Goal: Register for event/course

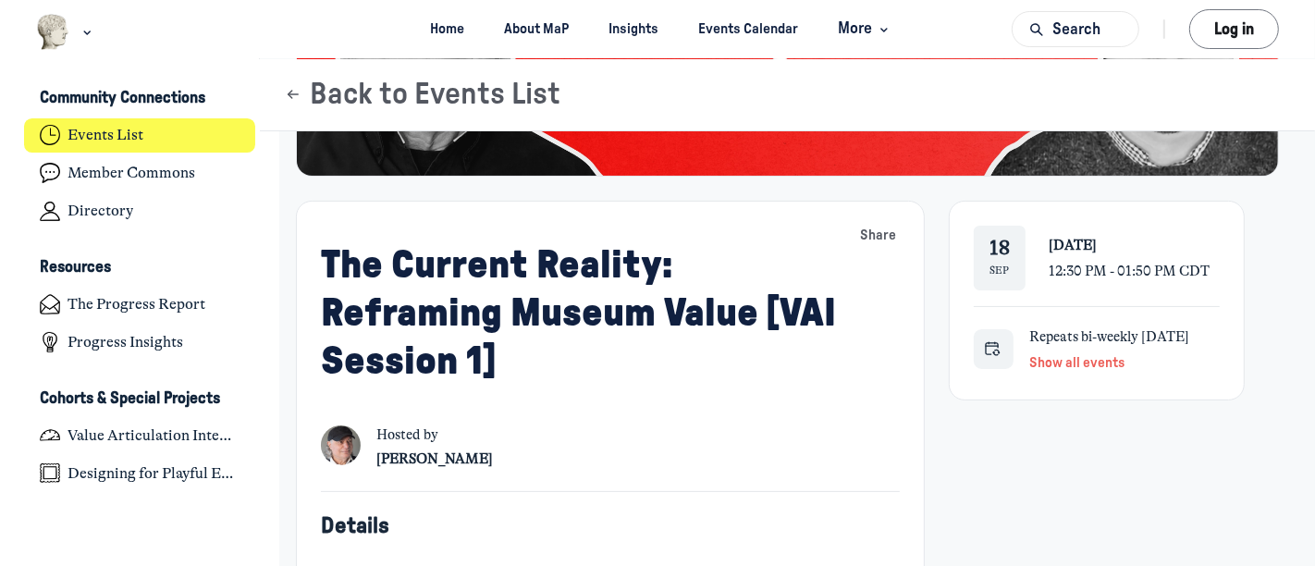
scroll to position [308, 0]
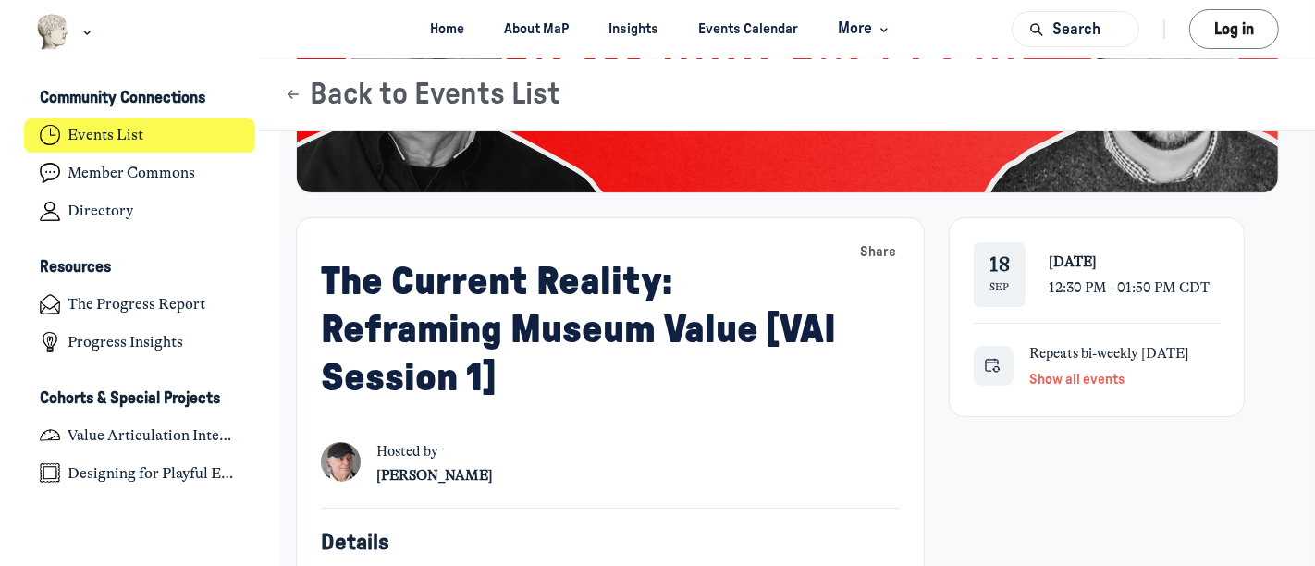
click at [1062, 381] on span "Show all events" at bounding box center [1076, 380] width 95 height 14
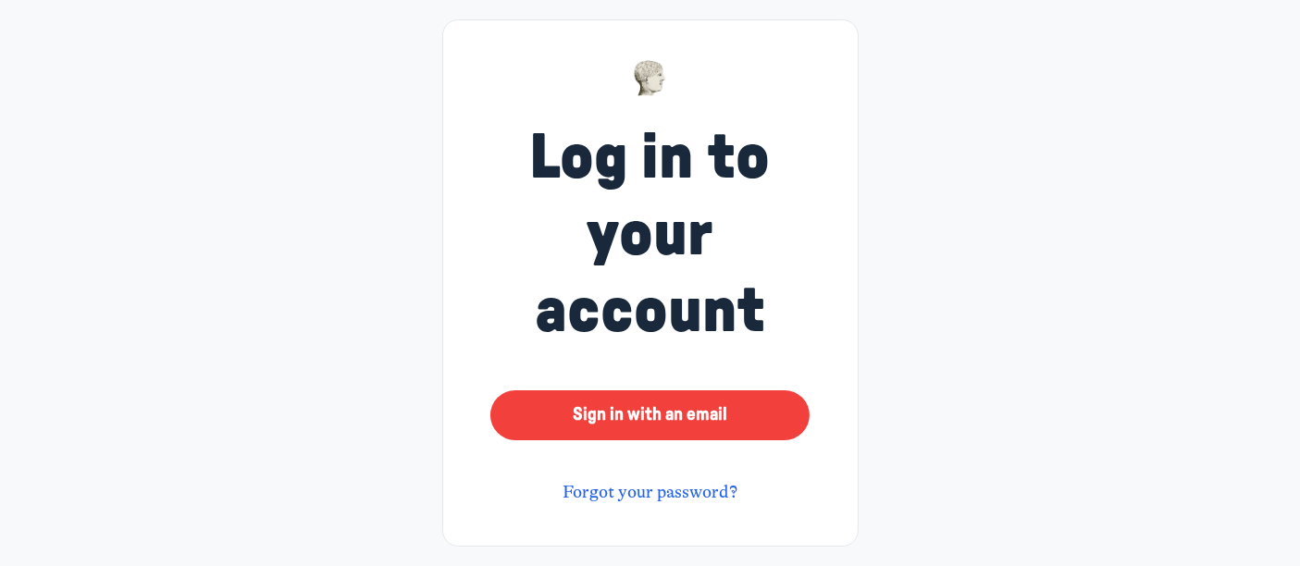
scroll to position [40, 0]
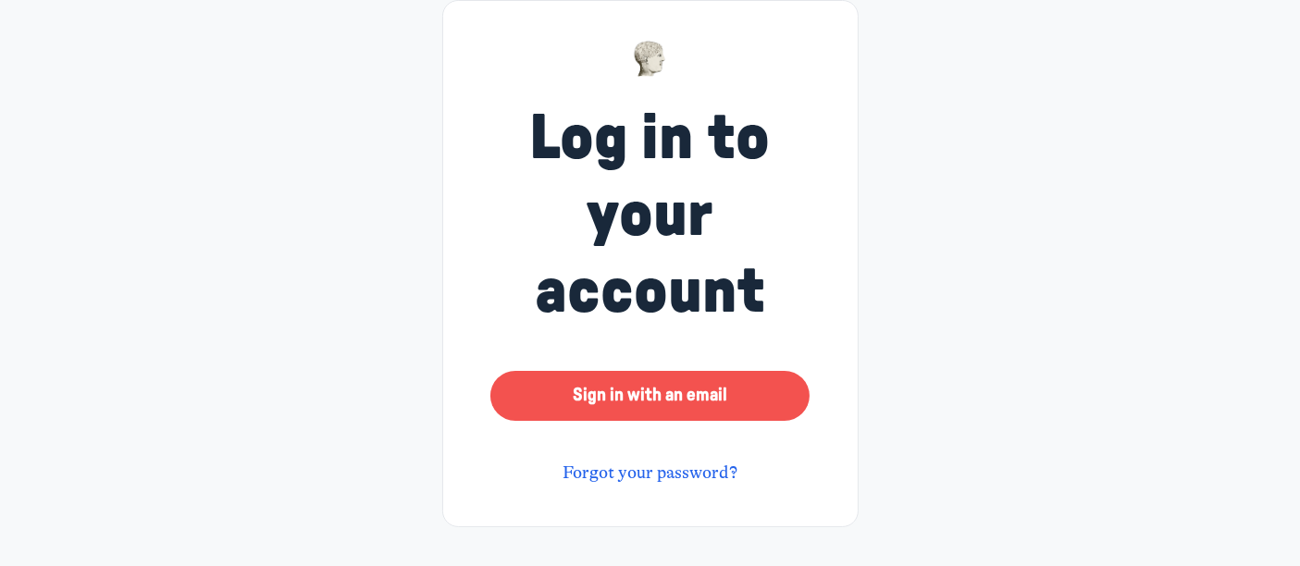
click at [681, 396] on button "Sign in with an email" at bounding box center [649, 396] width 318 height 50
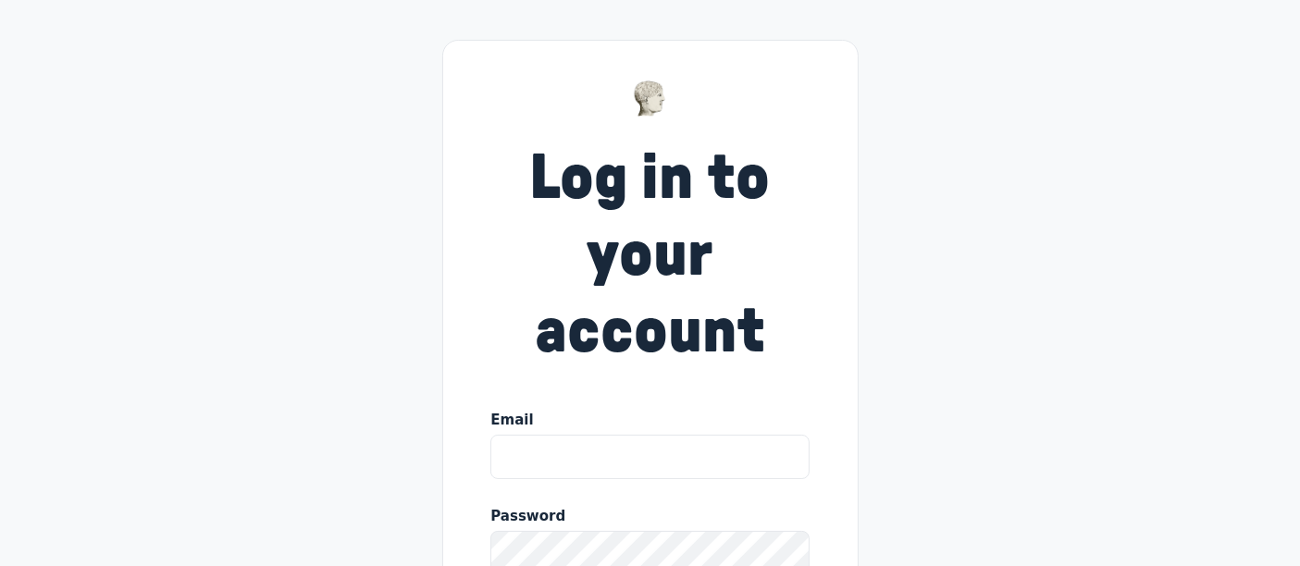
click at [621, 459] on input "Email" at bounding box center [649, 457] width 318 height 44
type input "joan@wiregrassmuseum.org"
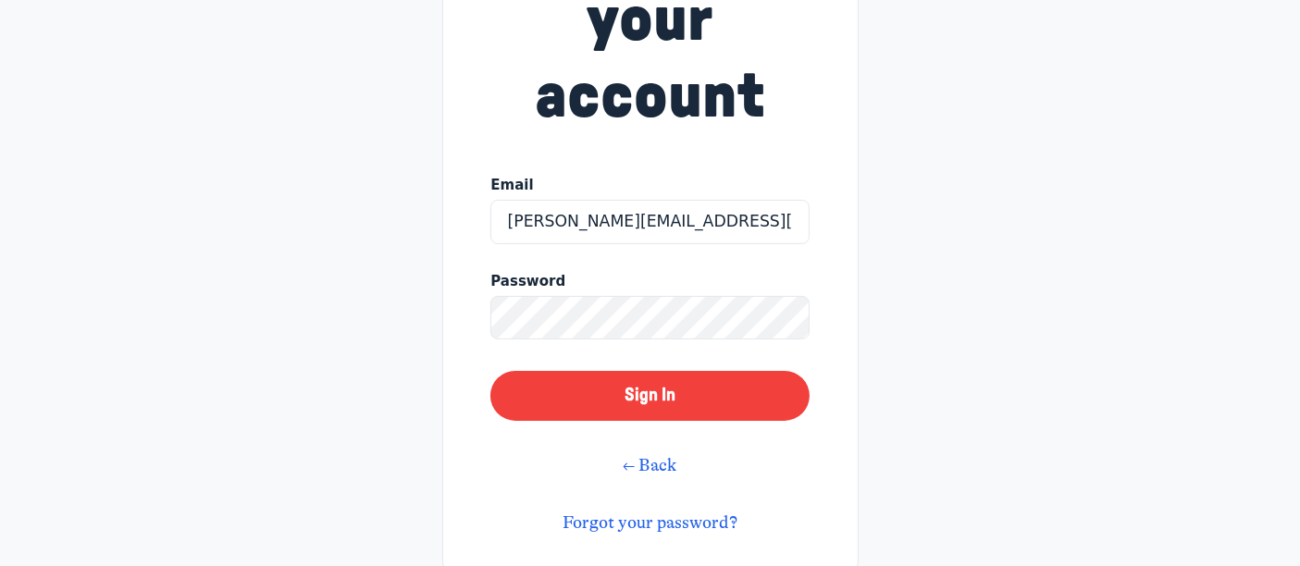
scroll to position [285, 0]
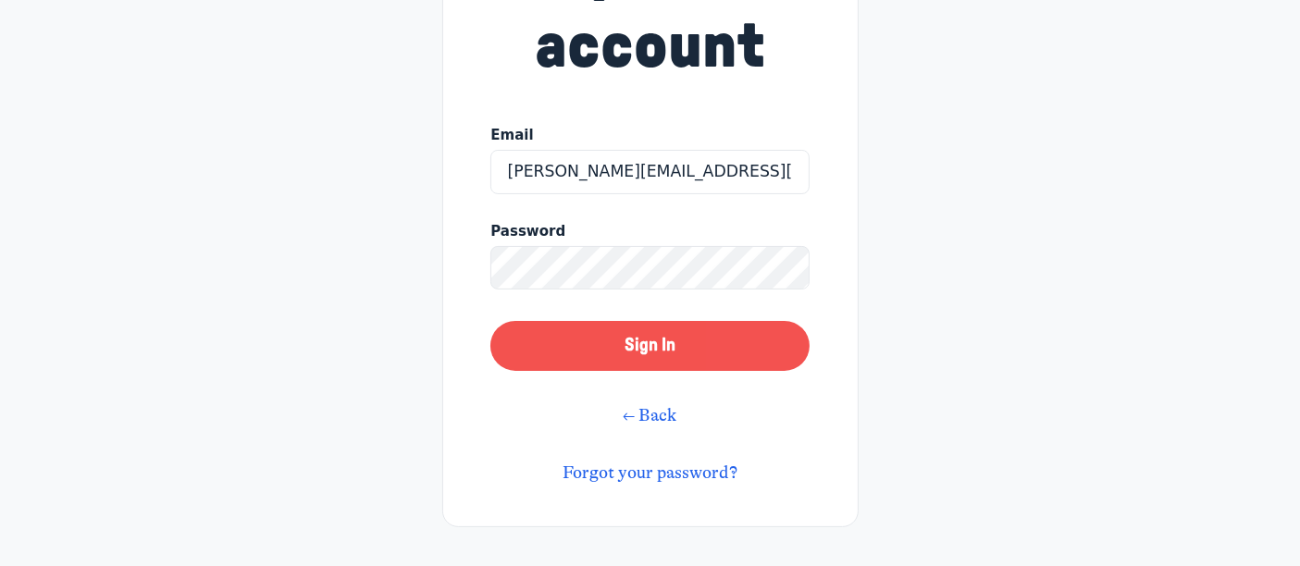
click at [678, 347] on button "Sign In" at bounding box center [649, 346] width 318 height 50
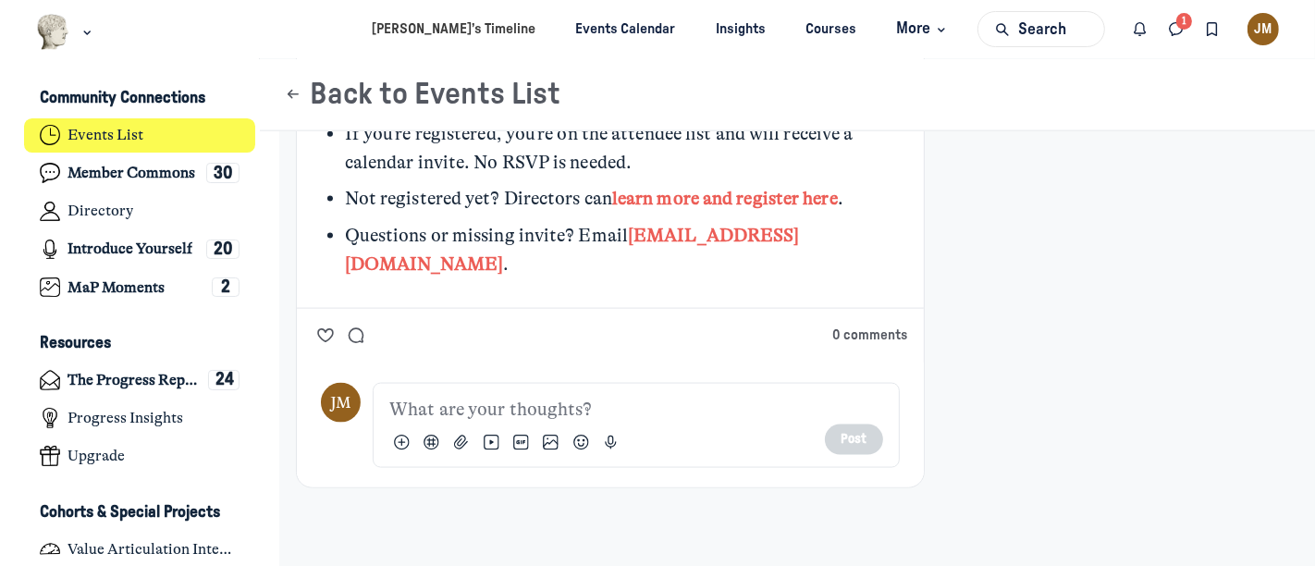
scroll to position [1998, 0]
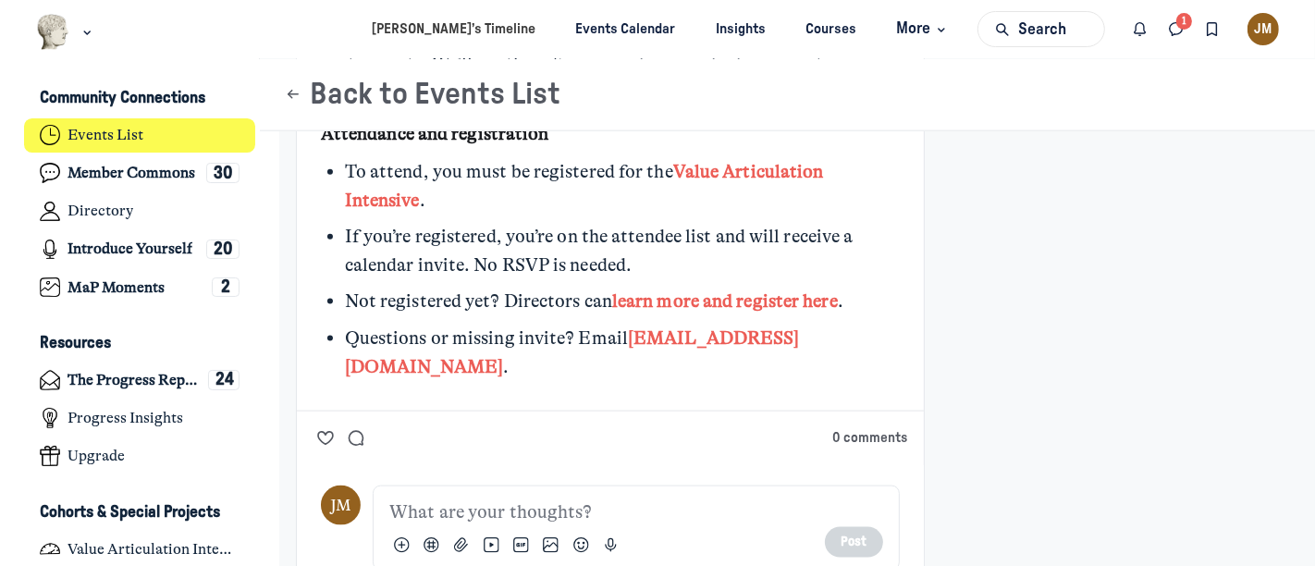
click at [705, 294] on link "learn more and register here" at bounding box center [725, 300] width 226 height 21
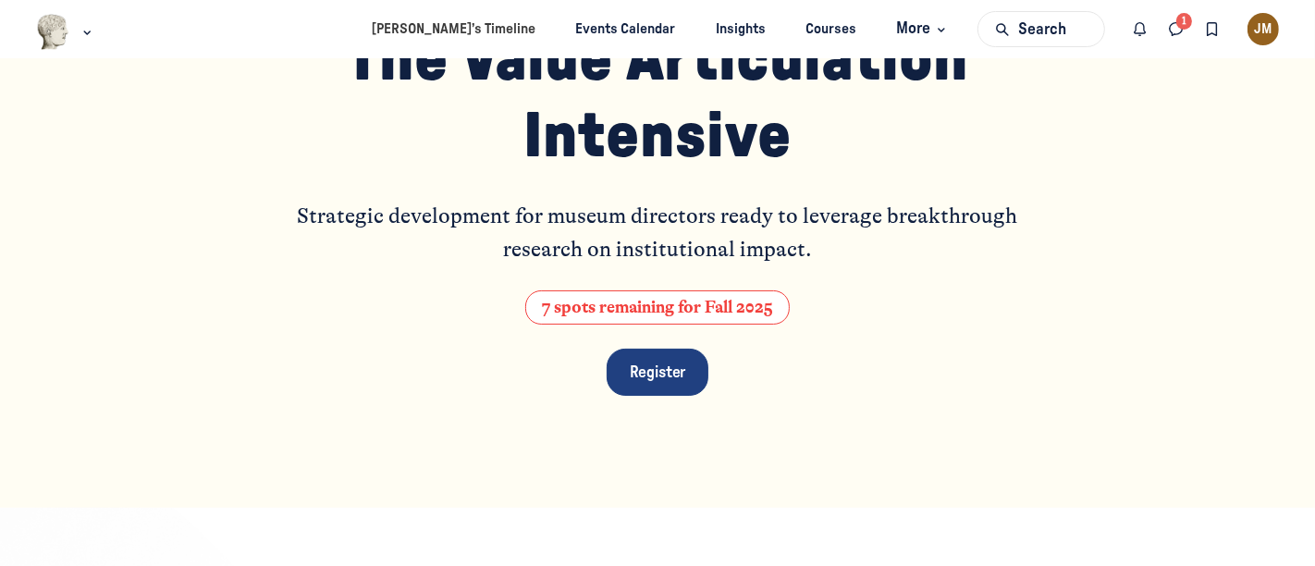
scroll to position [205, 0]
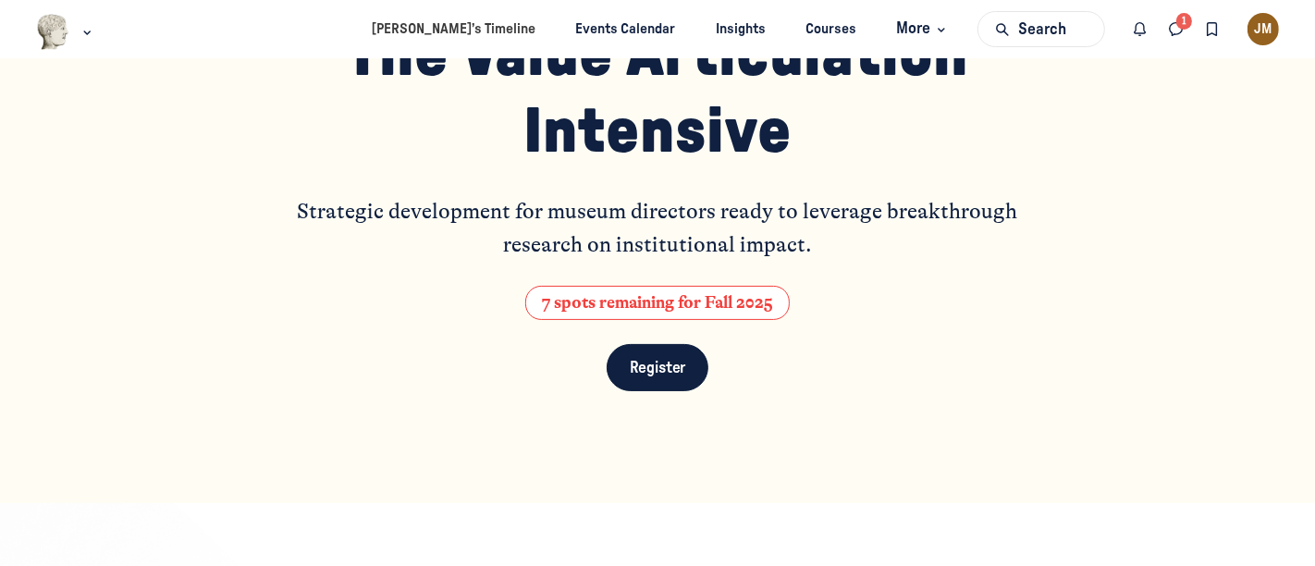
click at [634, 371] on span "Register" at bounding box center [658, 368] width 56 height 16
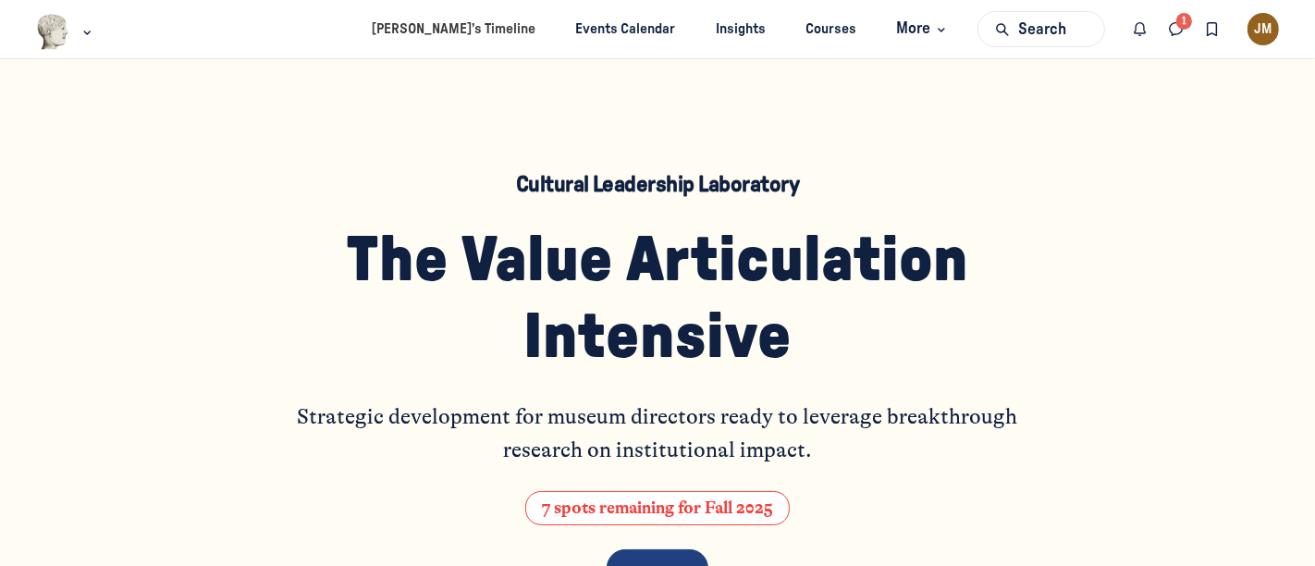
scroll to position [308, 0]
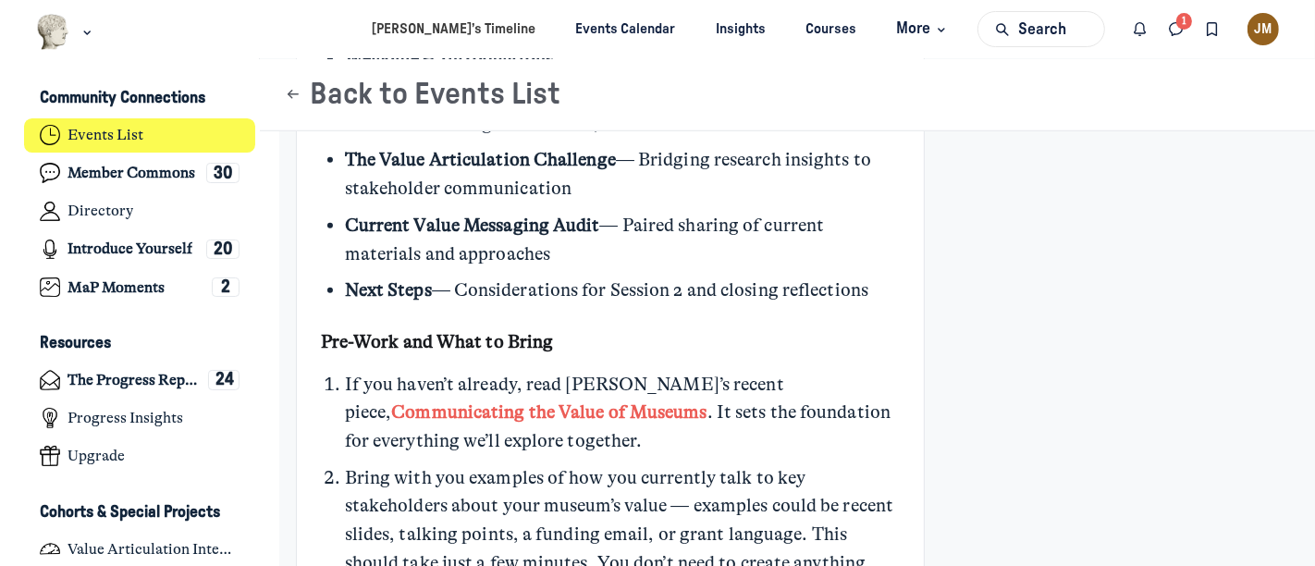
scroll to position [1438, 0]
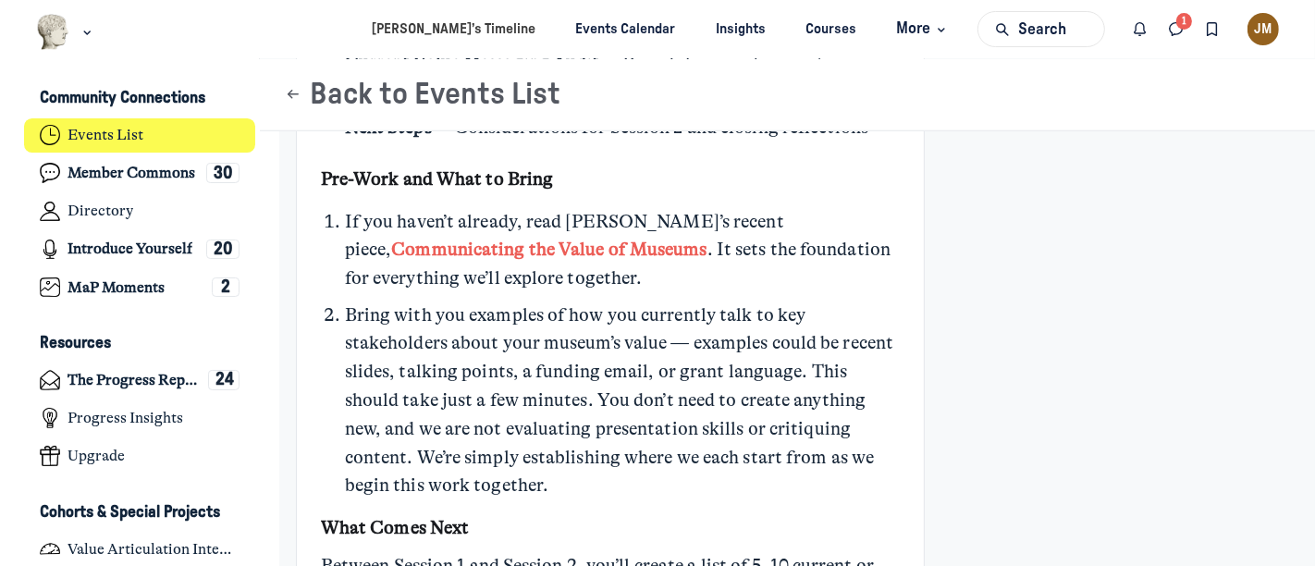
click at [707, 239] on link "Communicating the Value of Museums" at bounding box center [548, 249] width 315 height 21
